Goal: Find specific page/section: Find specific page/section

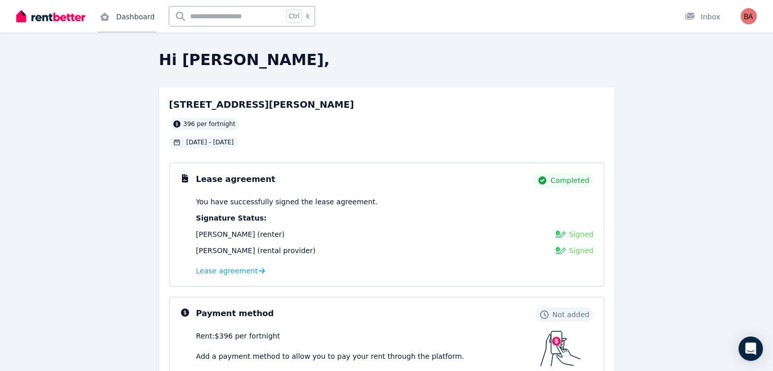
click at [144, 21] on link "Dashboard" at bounding box center [127, 16] width 59 height 33
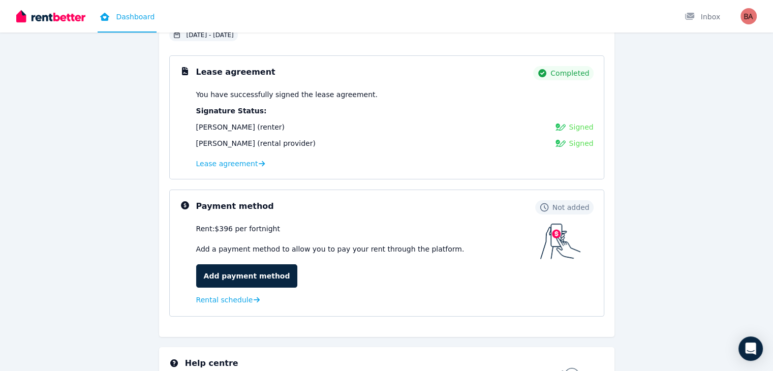
scroll to position [195, 0]
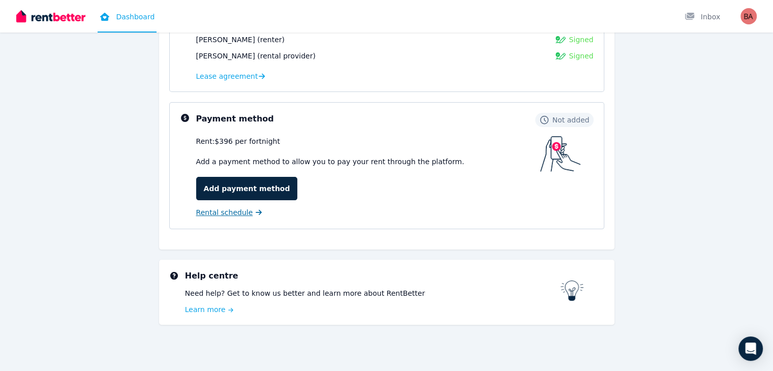
click at [230, 212] on span "Rental schedule" at bounding box center [224, 212] width 57 height 10
